Goal: Information Seeking & Learning: Learn about a topic

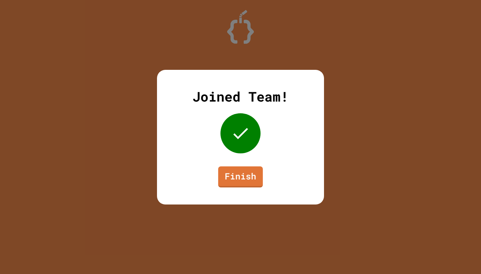
click at [242, 164] on div "Joined Team! Finish" at bounding box center [240, 137] width 167 height 135
click at [236, 177] on link "Finish" at bounding box center [241, 176] width 44 height 22
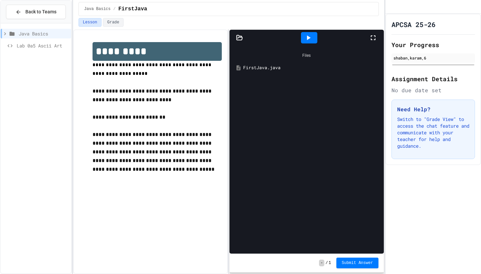
click at [52, 38] on div "Java Basics" at bounding box center [36, 35] width 71 height 12
click at [49, 45] on span "Lab 0a5 Ascii Art" at bounding box center [43, 45] width 52 height 7
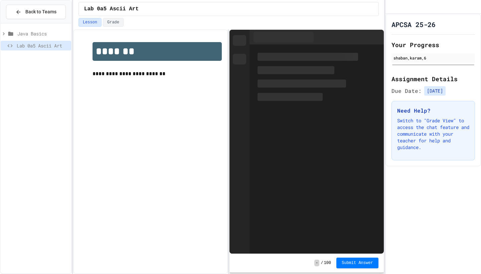
click at [40, 30] on span "Java Basics" at bounding box center [42, 33] width 51 height 7
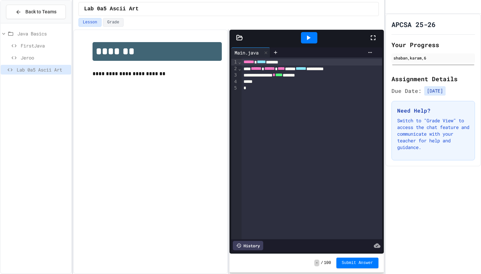
click at [49, 43] on span "FirstJava" at bounding box center [45, 45] width 48 height 7
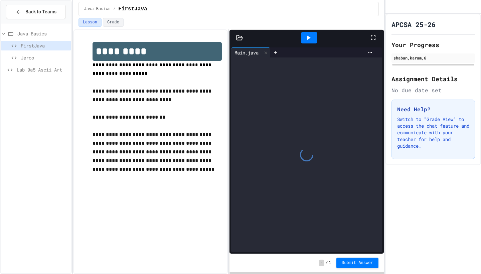
click at [308, 37] on icon at bounding box center [309, 37] width 4 height 5
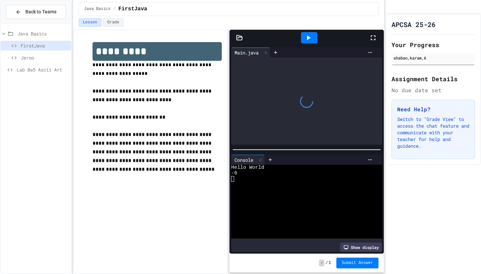
click at [278, 116] on div at bounding box center [306, 101] width 151 height 87
click at [55, 72] on span "Lab 0a5 Ascii Art" at bounding box center [43, 69] width 52 height 7
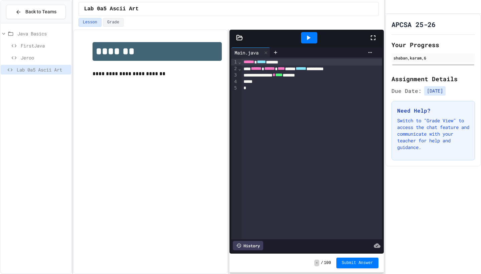
click at [25, 46] on span "FirstJava" at bounding box center [45, 45] width 48 height 7
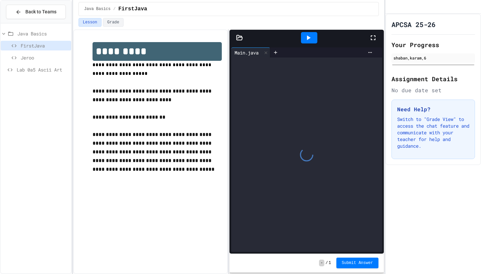
click at [313, 38] on div at bounding box center [309, 37] width 16 height 11
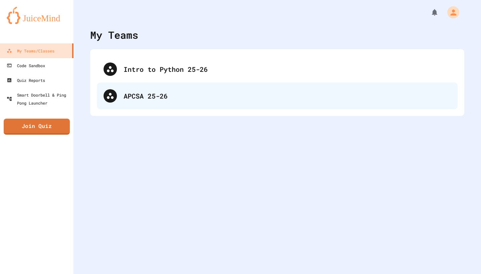
click at [274, 99] on div "APCSA 25-26" at bounding box center [288, 96] width 328 height 10
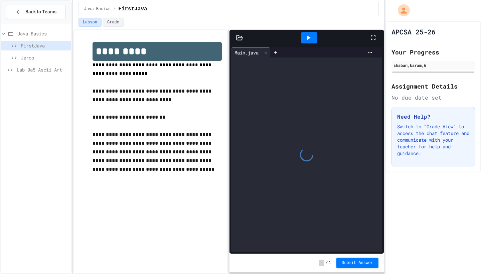
click at [37, 67] on span "Lab 0a5 Ascii Art" at bounding box center [43, 69] width 52 height 7
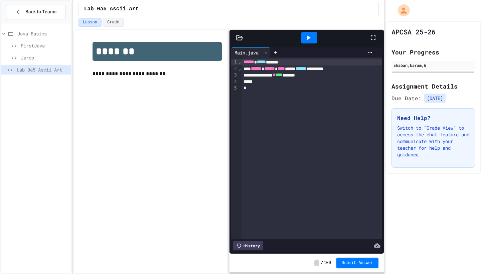
click at [121, 78] on p "**********" at bounding box center [157, 74] width 129 height 9
click at [97, 70] on img at bounding box center [157, 70] width 129 height 0
click at [42, 8] on button "Back to Teams" at bounding box center [36, 12] width 60 height 14
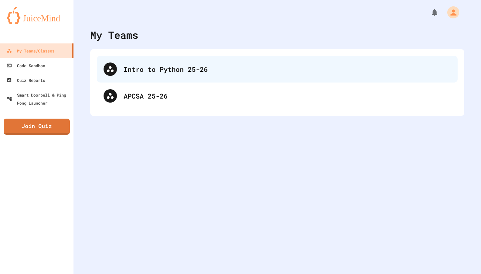
click at [162, 71] on div "Intro to Python 25-26" at bounding box center [288, 69] width 328 height 10
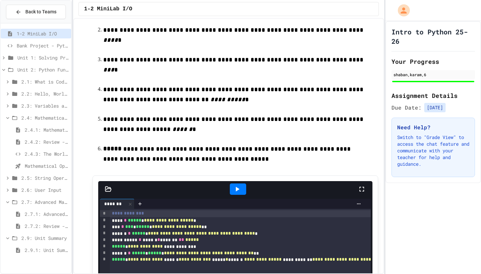
scroll to position [66, 0]
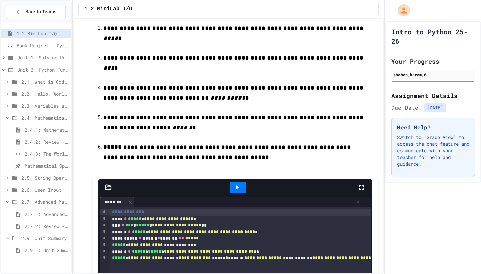
click at [44, 250] on span "2.9.1: Unit Summary" at bounding box center [47, 250] width 44 height 7
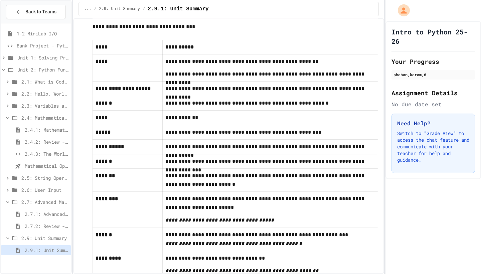
scroll to position [264, 0]
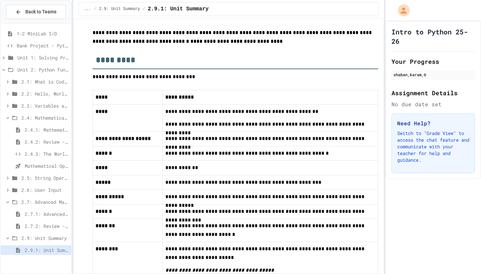
click at [31, 204] on span "2.7: Advanced Math" at bounding box center [44, 202] width 47 height 7
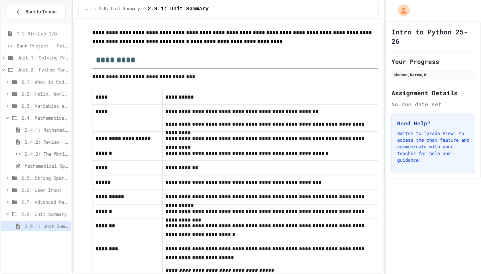
click at [31, 204] on span "2.7: Advanced Math" at bounding box center [44, 202] width 47 height 7
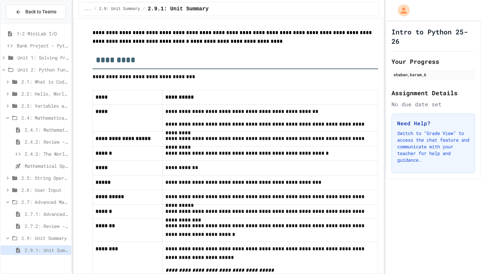
click at [40, 216] on span "2.7.1: Advanced Math" at bounding box center [47, 214] width 44 height 7
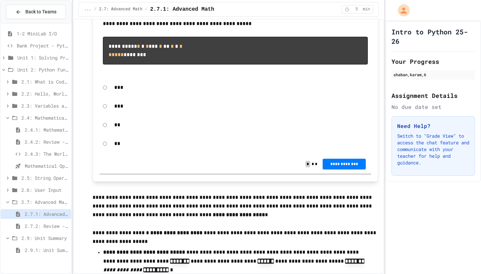
scroll to position [2794, 0]
click at [151, 92] on p "***" at bounding box center [241, 88] width 254 height 9
click at [340, 166] on span "**********" at bounding box center [344, 163] width 32 height 5
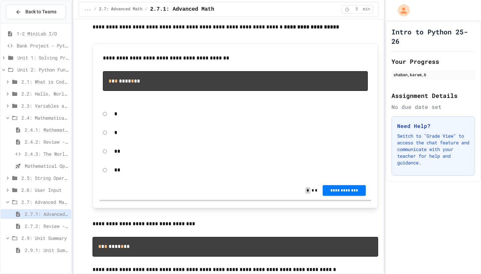
scroll to position [3293, 0]
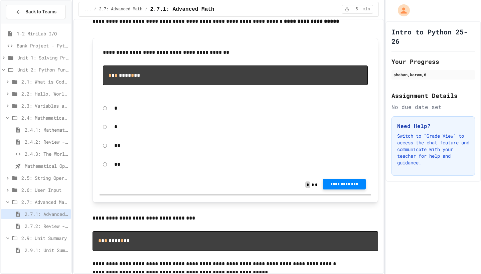
click at [325, 190] on button "**********" at bounding box center [344, 184] width 43 height 11
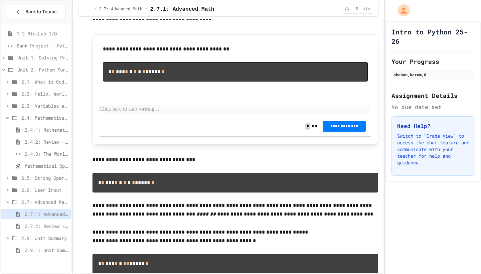
scroll to position [3650, 0]
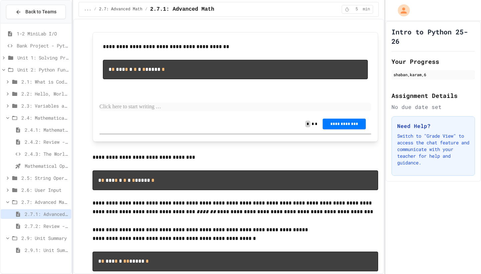
click at [122, 111] on p at bounding box center [236, 107] width 272 height 9
click at [334, 126] on span "**********" at bounding box center [344, 123] width 32 height 5
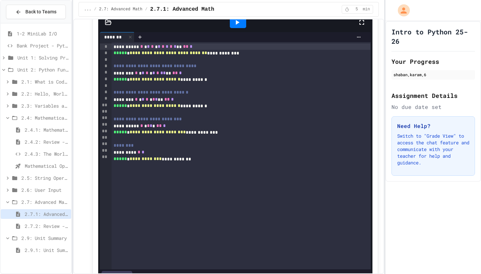
scroll to position [4092, 0]
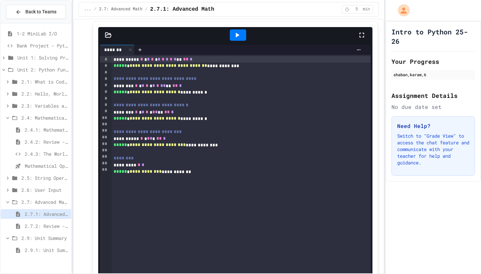
click at [238, 39] on icon at bounding box center [237, 35] width 8 height 8
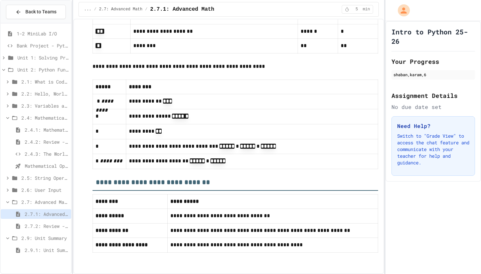
scroll to position [4613, 0]
click at [146, 121] on p "**********" at bounding box center [252, 116] width 246 height 9
click at [43, 226] on span "2.7.2: Review - Advanced Math" at bounding box center [47, 226] width 44 height 7
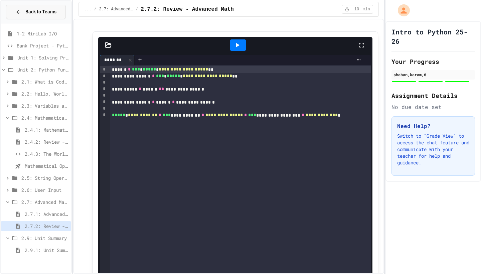
click at [38, 9] on span "Back to Teams" at bounding box center [40, 11] width 31 height 7
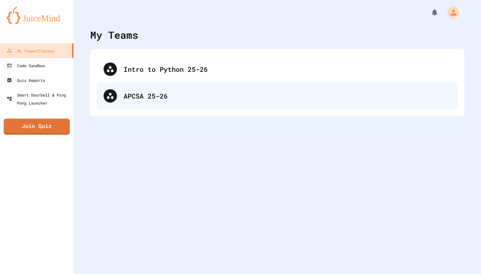
click at [146, 94] on div "APCSA 25-26" at bounding box center [288, 96] width 328 height 10
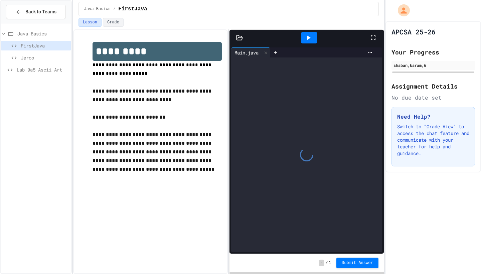
click at [43, 63] on div "Jeroo" at bounding box center [36, 59] width 71 height 12
click at [42, 56] on span "Jeroo" at bounding box center [45, 57] width 48 height 7
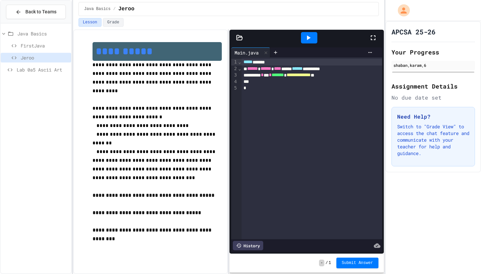
click at [33, 70] on span "Lab 0a5 Ascii Art" at bounding box center [43, 69] width 52 height 7
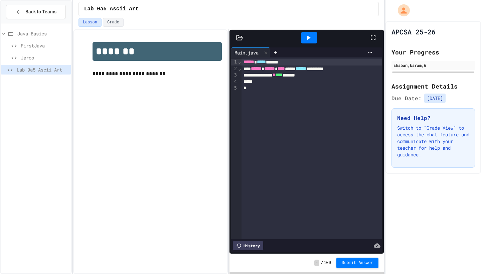
click at [36, 60] on span "Jeroo" at bounding box center [45, 57] width 48 height 7
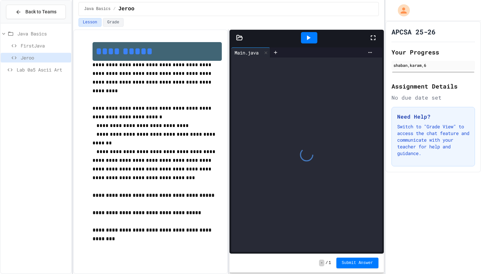
click at [37, 70] on span "Lab 0a5 Ascii Art" at bounding box center [43, 69] width 52 height 7
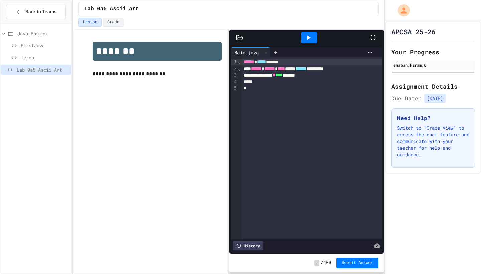
click at [239, 42] on div at bounding box center [307, 38] width 154 height 16
click at [239, 41] on div at bounding box center [307, 38] width 154 height 16
click at [239, 37] on icon at bounding box center [240, 37] width 6 height 5
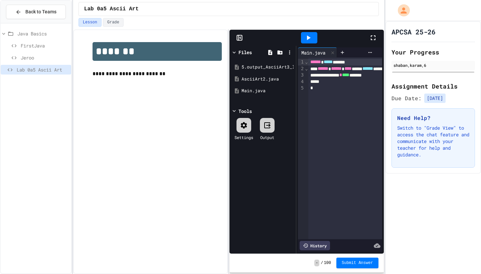
click at [189, 110] on div "**********" at bounding box center [150, 151] width 155 height 245
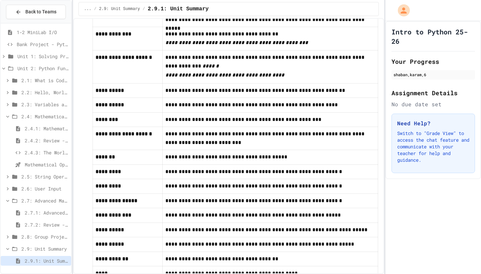
scroll to position [1, 0]
click at [30, 236] on span "2.8: Group Project - Mad Libs" at bounding box center [44, 236] width 47 height 7
click at [38, 235] on span "Group Project - Mad Libs" at bounding box center [47, 236] width 44 height 7
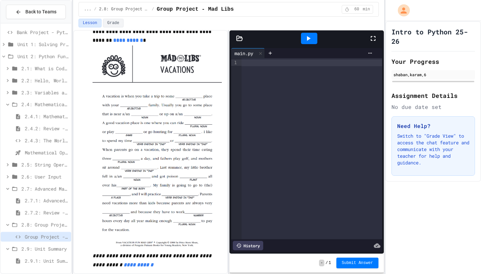
click at [29, 258] on span "2.9.1: Unit Summary" at bounding box center [47, 260] width 44 height 7
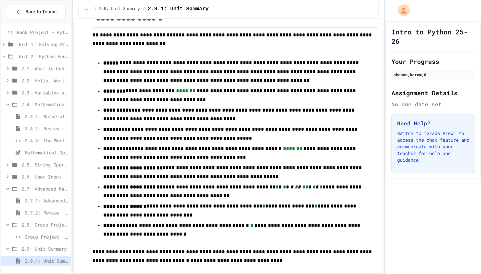
scroll to position [13, 0]
click at [29, 249] on span "2.9: Unit Summary" at bounding box center [44, 248] width 47 height 7
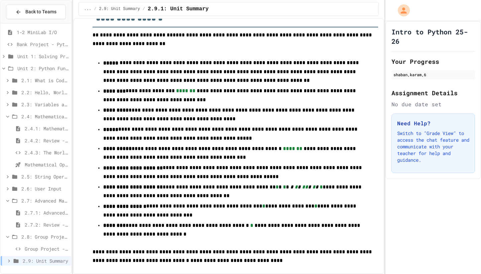
scroll to position [1, 0]
click at [26, 235] on span "2.8: Group Project - Mad Libs" at bounding box center [44, 236] width 47 height 7
click at [13, 201] on icon at bounding box center [15, 202] width 8 height 6
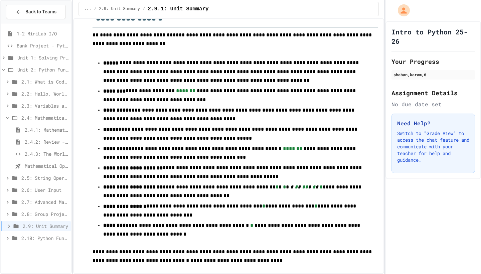
click at [28, 237] on span "2.10: Python Fundamentals Exam" at bounding box center [44, 238] width 47 height 7
click at [39, 250] on span "2.10.1: Python Fundamentals Exam" at bounding box center [47, 250] width 44 height 7
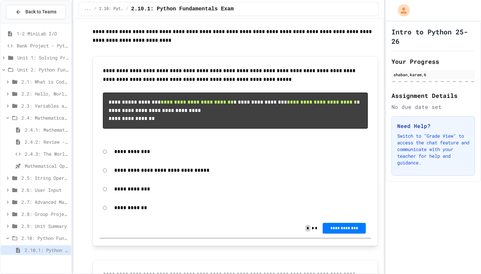
scroll to position [32, 0]
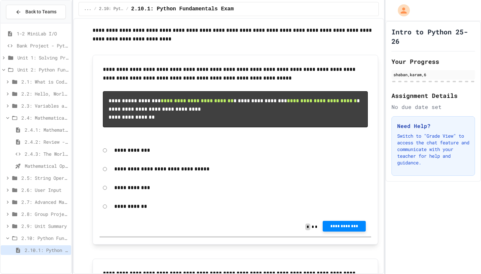
click at [349, 229] on span "**********" at bounding box center [344, 226] width 32 height 5
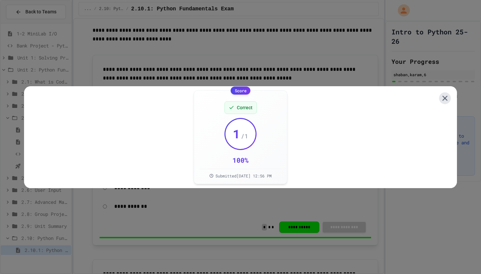
click at [448, 96] on icon at bounding box center [445, 98] width 9 height 9
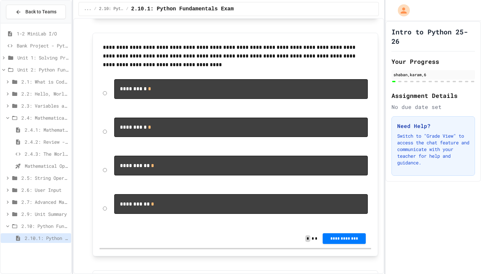
scroll to position [255, 0]
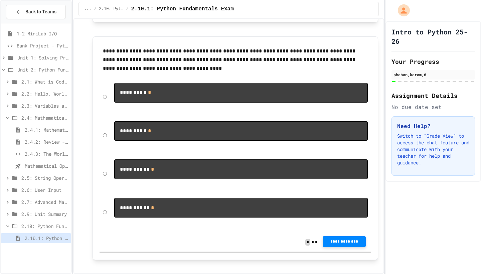
click at [337, 244] on span "**********" at bounding box center [344, 241] width 32 height 5
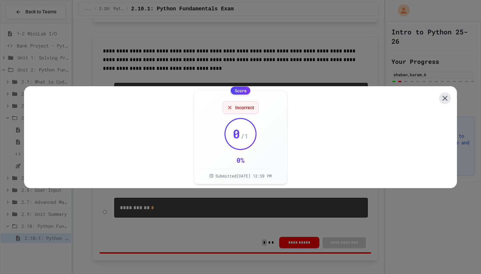
click at [446, 94] on icon at bounding box center [445, 98] width 9 height 9
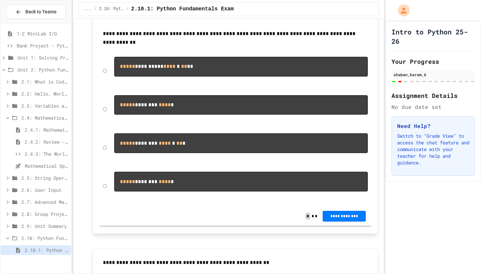
scroll to position [824, 0]
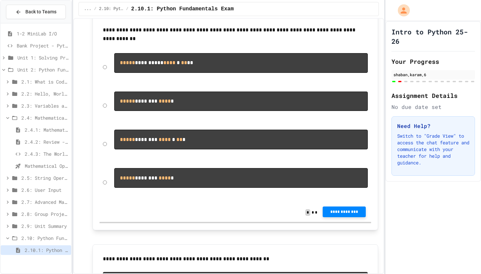
click at [332, 215] on span "**********" at bounding box center [344, 211] width 32 height 5
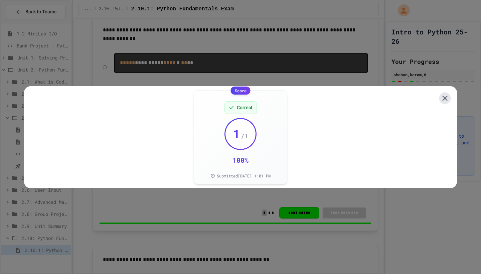
click at [446, 94] on icon at bounding box center [445, 98] width 9 height 9
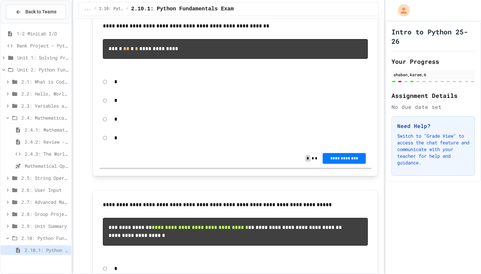
scroll to position [1064, 0]
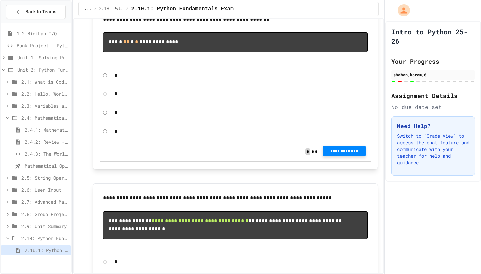
click at [331, 156] on button "**********" at bounding box center [344, 151] width 43 height 11
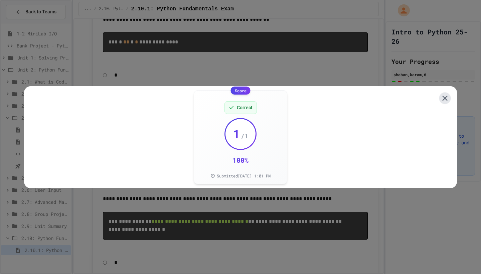
click at [444, 96] on icon at bounding box center [445, 98] width 5 height 5
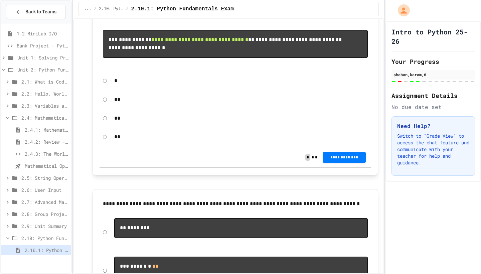
scroll to position [1247, 0]
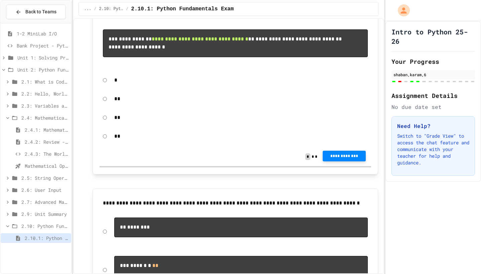
click at [335, 159] on span "**********" at bounding box center [344, 155] width 32 height 5
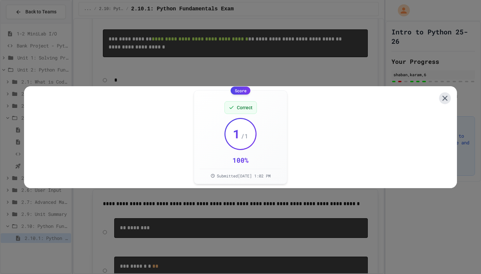
click at [447, 96] on icon at bounding box center [445, 98] width 5 height 5
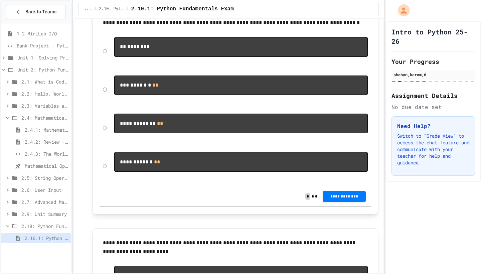
scroll to position [1433, 0]
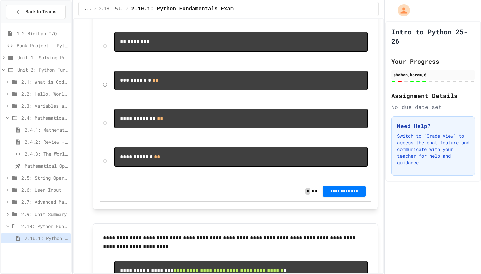
click at [148, 159] on span "**********" at bounding box center [134, 156] width 28 height 5
click at [336, 194] on span "**********" at bounding box center [344, 190] width 32 height 5
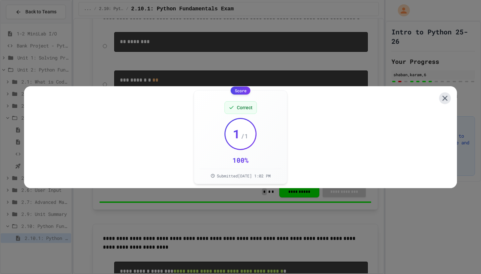
click at [449, 94] on icon at bounding box center [445, 98] width 9 height 9
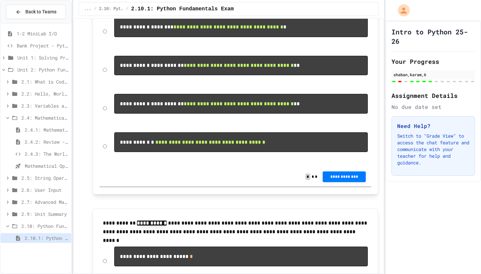
scroll to position [1687, 0]
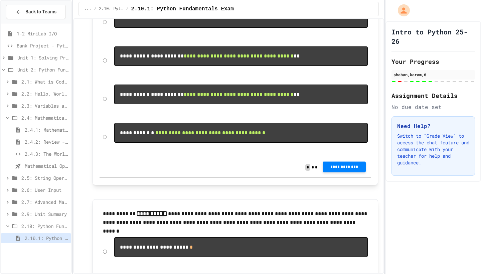
click at [341, 169] on span "**********" at bounding box center [344, 166] width 32 height 5
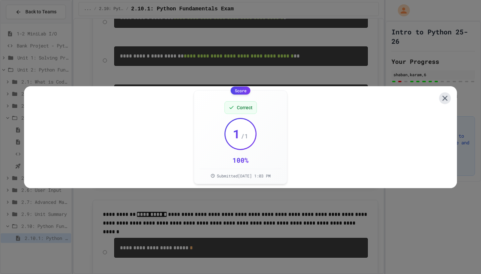
click at [445, 96] on icon at bounding box center [445, 98] width 5 height 5
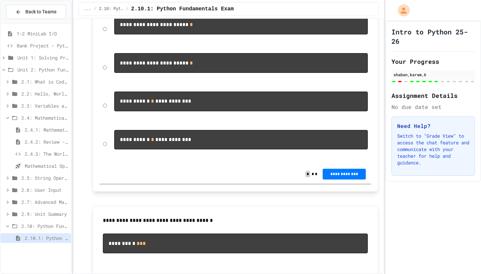
scroll to position [1916, 0]
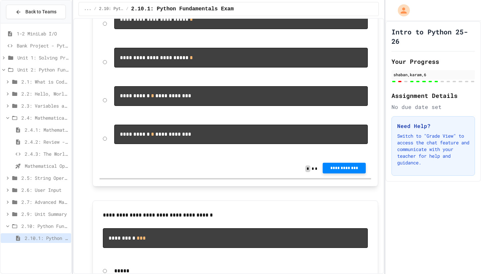
click at [337, 174] on button "**********" at bounding box center [344, 168] width 43 height 11
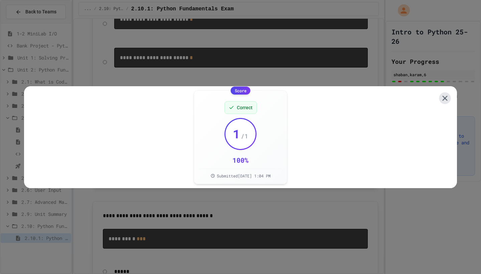
click at [447, 95] on icon at bounding box center [445, 98] width 9 height 9
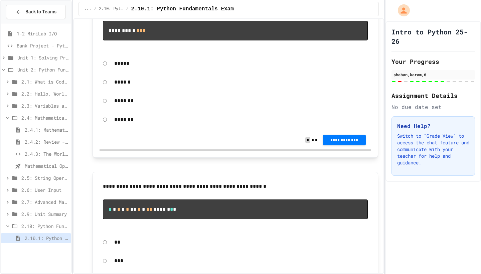
scroll to position [2124, 0]
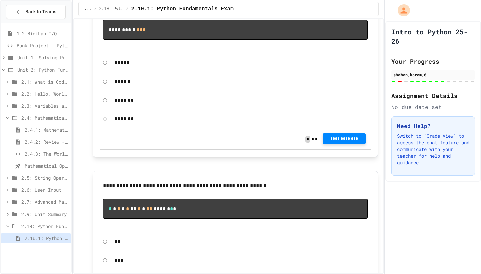
click at [336, 141] on span "**********" at bounding box center [344, 138] width 32 height 5
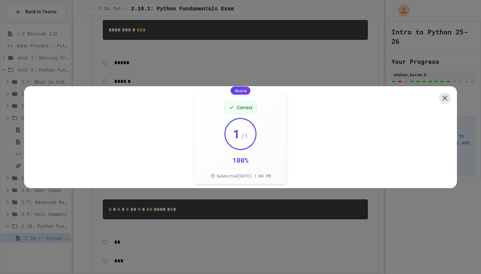
click at [446, 96] on icon at bounding box center [445, 98] width 5 height 5
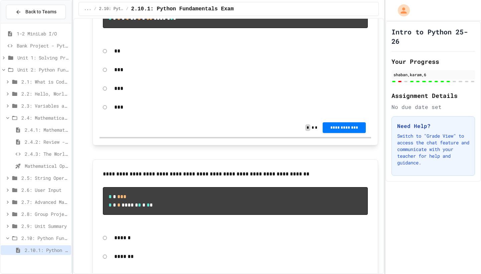
scroll to position [2315, 0]
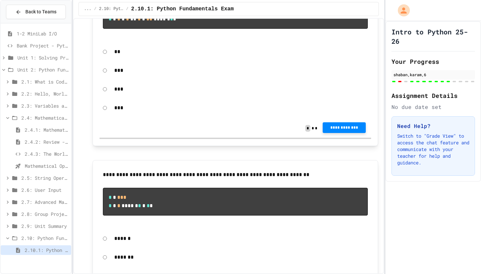
click at [334, 130] on span "**********" at bounding box center [344, 127] width 32 height 5
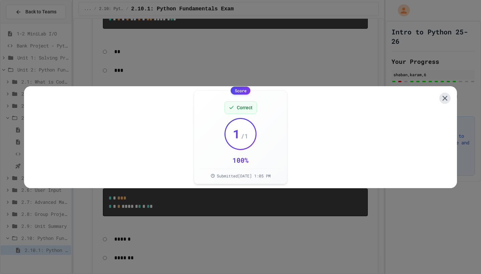
click at [448, 99] on icon at bounding box center [445, 98] width 8 height 8
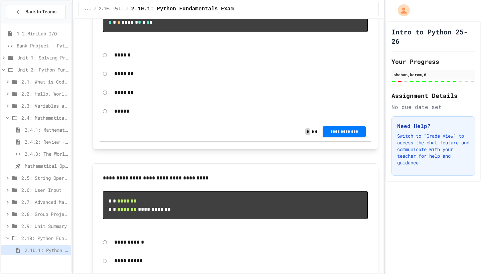
scroll to position [2500, 0]
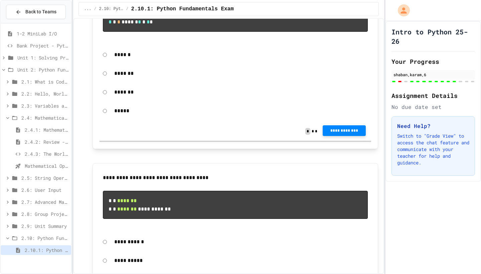
click at [341, 133] on span "**********" at bounding box center [344, 130] width 32 height 5
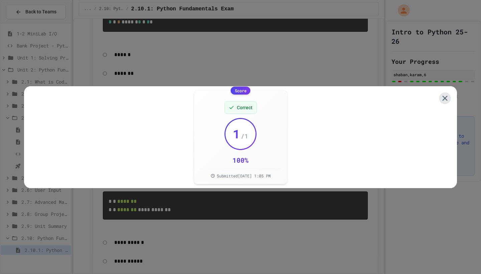
click at [445, 96] on icon at bounding box center [445, 98] width 5 height 5
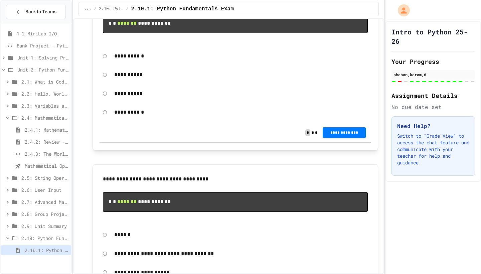
scroll to position [2686, 0]
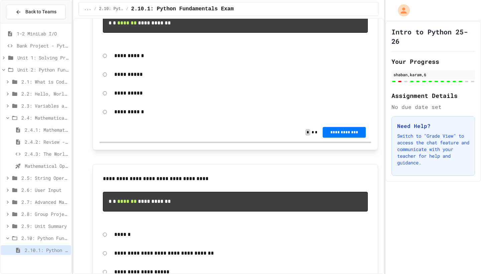
click at [15, 226] on icon at bounding box center [14, 226] width 5 height 4
click at [15, 226] on icon at bounding box center [15, 226] width 8 height 6
click at [338, 137] on button "**********" at bounding box center [344, 131] width 43 height 11
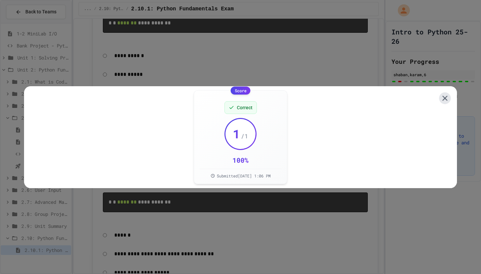
click at [448, 96] on icon at bounding box center [445, 98] width 9 height 9
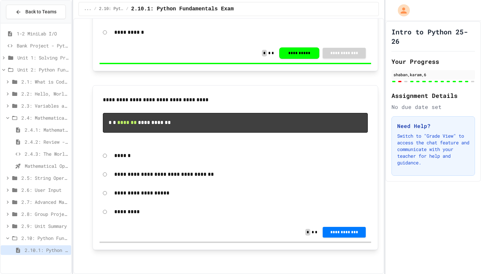
scroll to position [0, 0]
click at [329, 232] on span "**********" at bounding box center [344, 231] width 32 height 5
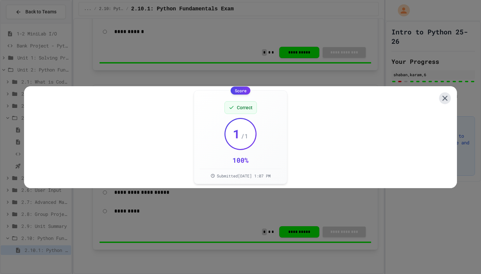
click at [448, 95] on icon at bounding box center [445, 98] width 9 height 9
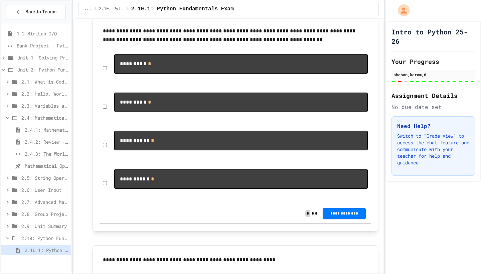
scroll to position [515, 0]
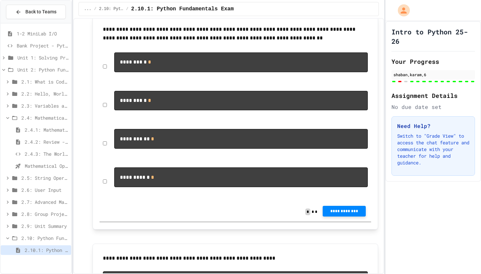
click at [351, 214] on span "**********" at bounding box center [344, 211] width 32 height 5
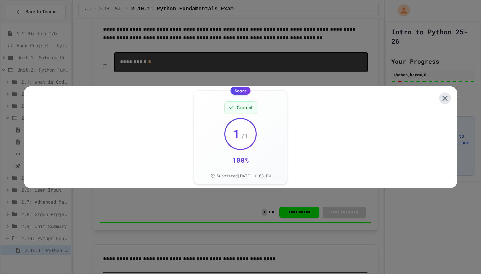
click at [447, 95] on icon at bounding box center [445, 98] width 9 height 9
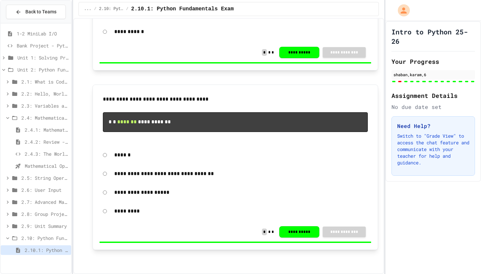
scroll to position [0, 0]
click at [44, 253] on span "2.10.1: Python Fundamentals Exam" at bounding box center [47, 250] width 44 height 7
click at [36, 242] on div "2.10: Python Fundamentals Exam" at bounding box center [36, 238] width 71 height 10
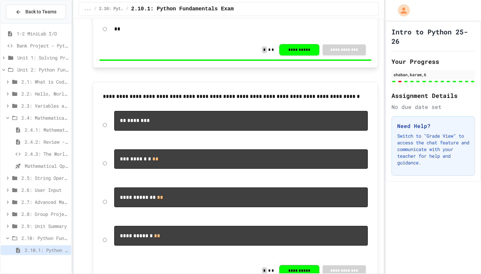
click at [47, 209] on div "2.7: Advanced Math" at bounding box center [36, 203] width 71 height 12
click at [47, 213] on span "2.8: Group Project - Mad Libs" at bounding box center [44, 214] width 47 height 7
click at [35, 163] on span "Mathematical Operators - Quiz" at bounding box center [47, 165] width 44 height 7
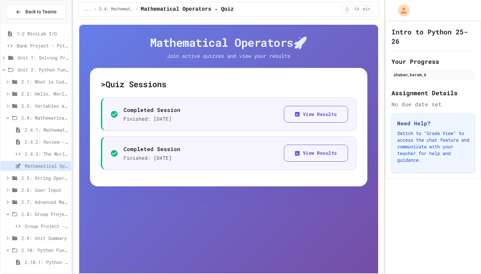
click at [53, 215] on span "2.8: Group Project - Mad Libs" at bounding box center [44, 214] width 47 height 7
click at [52, 226] on span "Group Project - Mad Libs" at bounding box center [47, 226] width 44 height 7
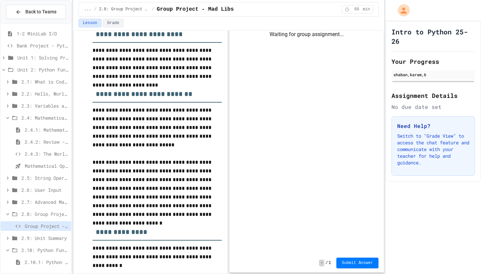
scroll to position [703, 0]
click at [30, 120] on span "2.4: Mathematical Operators" at bounding box center [44, 117] width 47 height 7
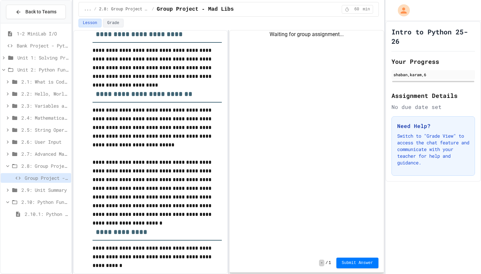
click at [35, 69] on span "Unit 2: Python Fundamentals" at bounding box center [42, 69] width 51 height 7
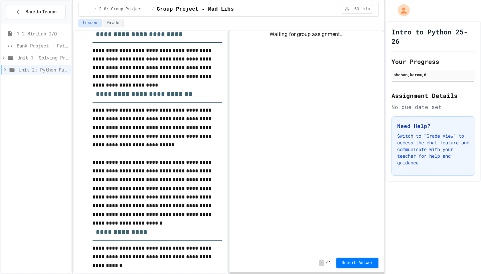
click at [35, 69] on span "Unit 2: Python Fundamentals" at bounding box center [44, 69] width 50 height 7
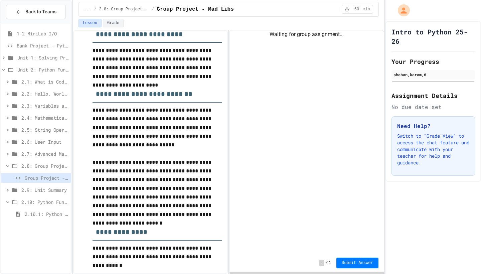
click at [39, 215] on span "2.10.1: Python Fundamentals Exam" at bounding box center [47, 214] width 44 height 7
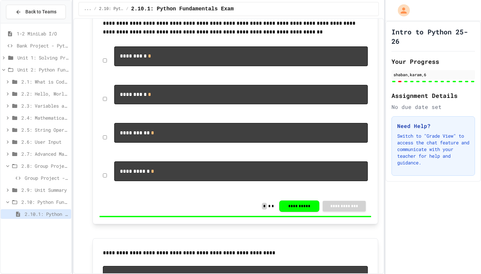
scroll to position [514, 0]
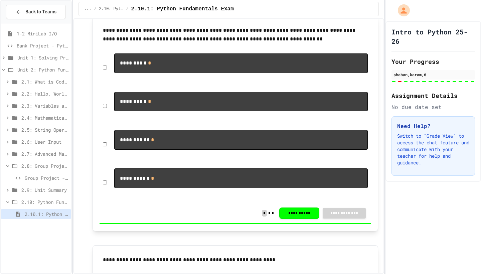
click at [47, 177] on span "Group Project - Mad Libs" at bounding box center [47, 178] width 44 height 7
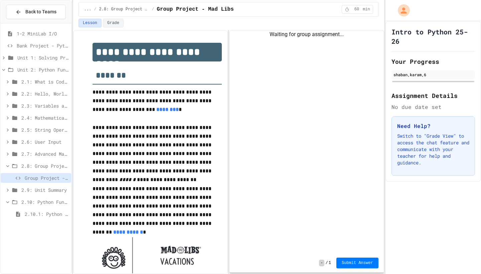
click at [31, 221] on div "2.10.1: Python Fundamentals Exam" at bounding box center [36, 215] width 71 height 12
click at [30, 213] on span "2.10.1: Python Fundamentals Exam" at bounding box center [47, 214] width 44 height 7
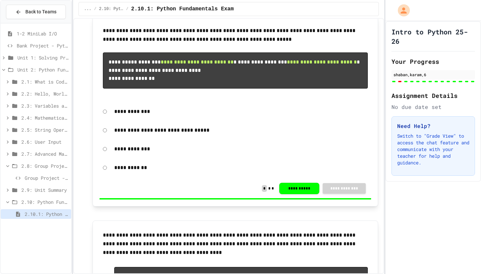
scroll to position [26, 0]
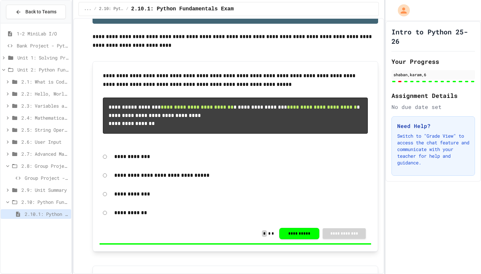
click at [48, 177] on span "Group Project - Mad Libs" at bounding box center [47, 178] width 44 height 7
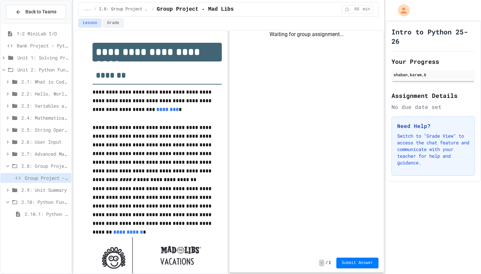
click at [39, 213] on span "2.10.1: Python Fundamentals Exam" at bounding box center [47, 214] width 44 height 7
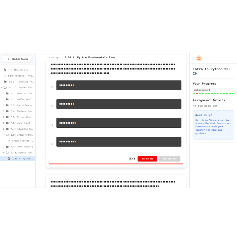
scroll to position [283, 0]
